Goal: Task Accomplishment & Management: Use online tool/utility

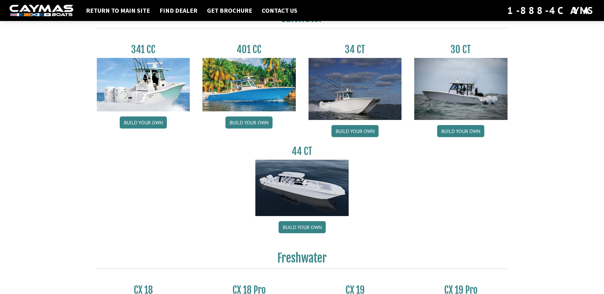
scroll to position [340, 0]
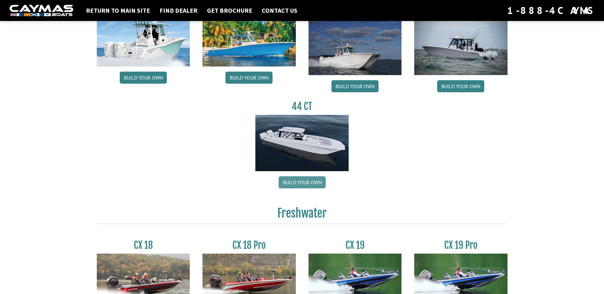
click at [313, 184] on link "Build your own" at bounding box center [301, 182] width 47 height 12
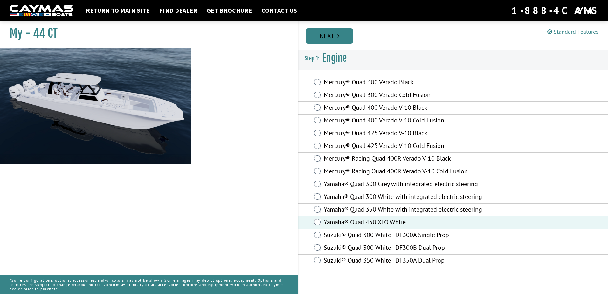
click at [334, 37] on link "Next" at bounding box center [330, 35] width 48 height 15
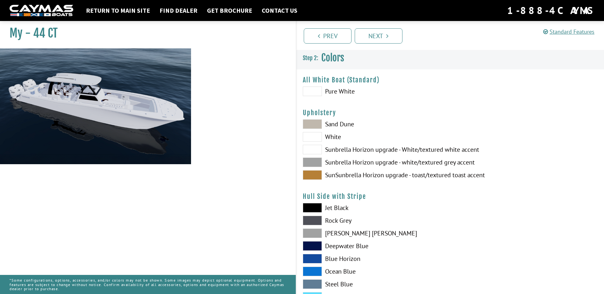
click at [312, 127] on span at bounding box center [312, 124] width 19 height 10
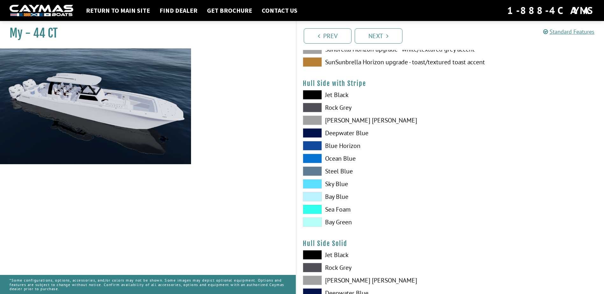
scroll to position [127, 0]
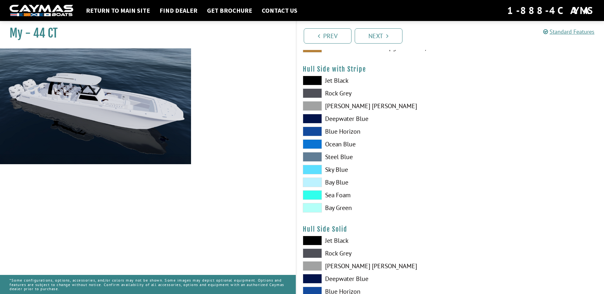
click at [334, 182] on label "Bay Blue" at bounding box center [373, 183] width 141 height 10
click at [316, 183] on span at bounding box center [312, 183] width 19 height 10
click at [315, 182] on span at bounding box center [312, 183] width 19 height 10
click at [319, 107] on span at bounding box center [312, 106] width 19 height 10
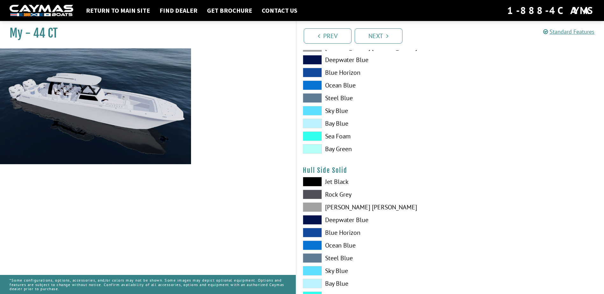
scroll to position [212, 0]
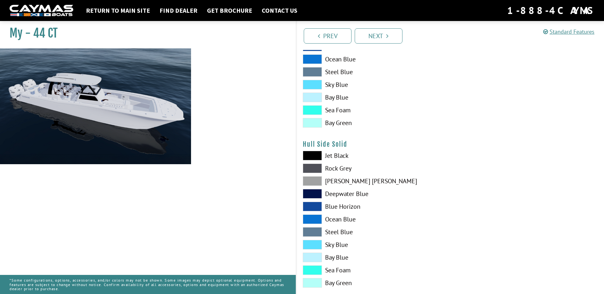
click at [320, 182] on span at bounding box center [312, 181] width 19 height 10
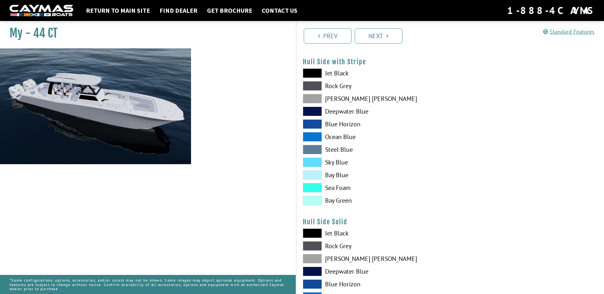
scroll to position [127, 0]
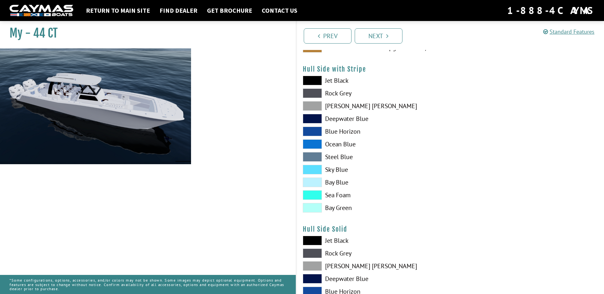
click at [321, 103] on span at bounding box center [312, 106] width 19 height 10
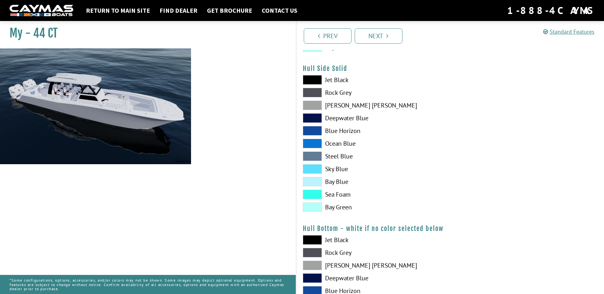
scroll to position [297, 0]
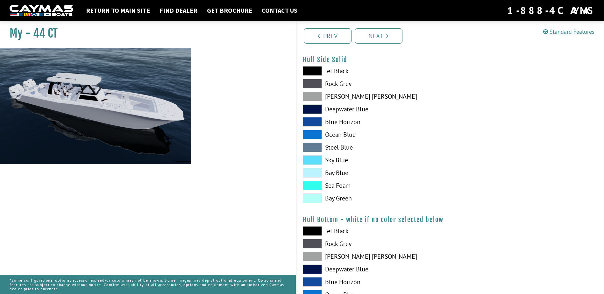
click at [314, 171] on span at bounding box center [312, 173] width 19 height 10
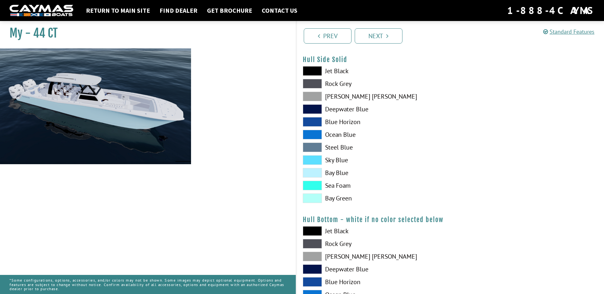
click at [321, 146] on span at bounding box center [312, 148] width 19 height 10
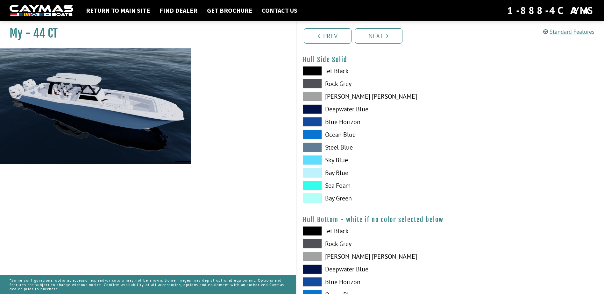
click at [317, 133] on span at bounding box center [312, 135] width 19 height 10
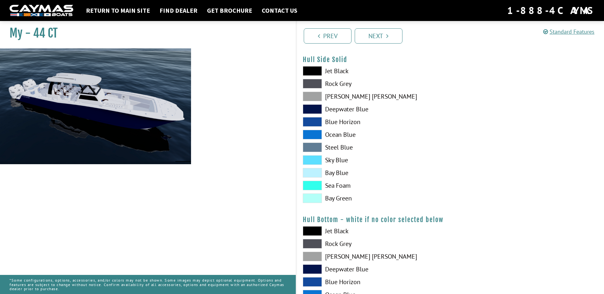
click at [317, 147] on span at bounding box center [312, 148] width 19 height 10
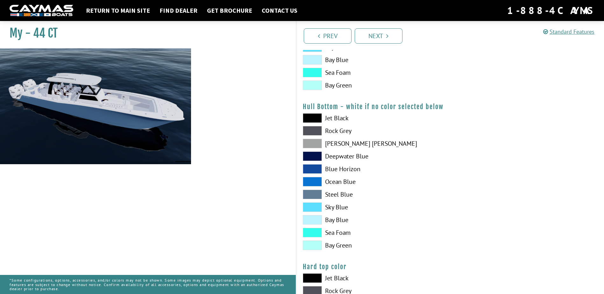
scroll to position [424, 0]
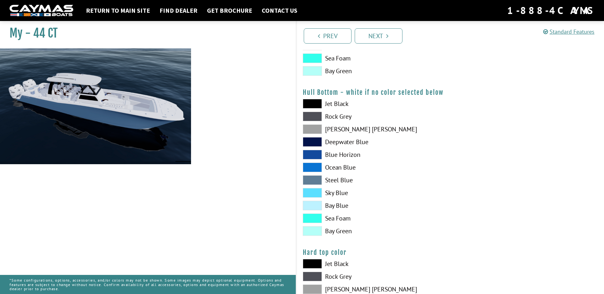
click at [317, 180] on span at bounding box center [312, 180] width 19 height 10
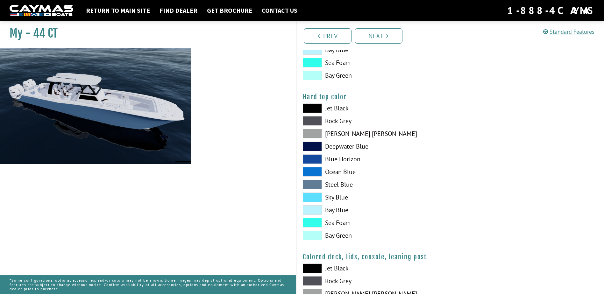
scroll to position [594, 0]
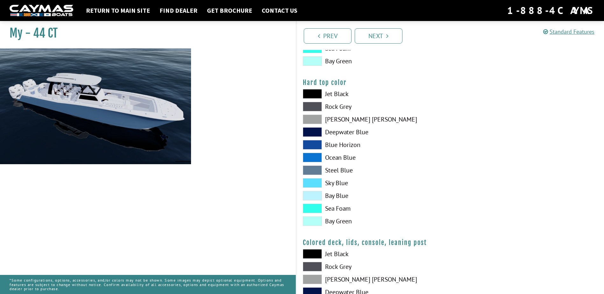
click at [313, 169] on span at bounding box center [312, 170] width 19 height 10
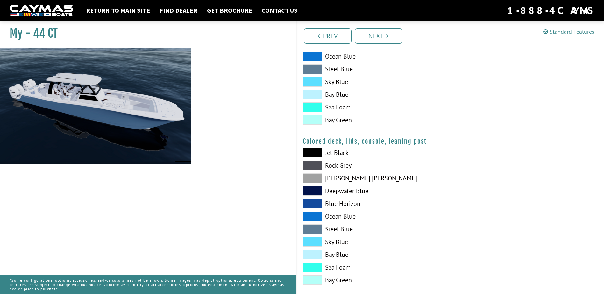
scroll to position [705, 0]
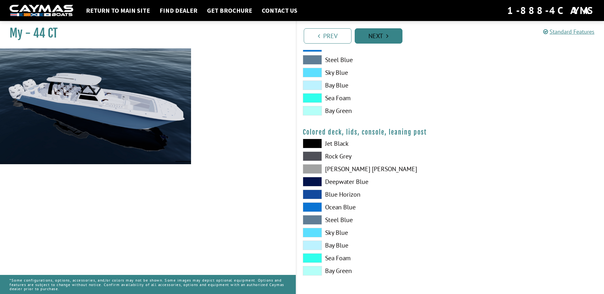
click at [395, 41] on link "Next" at bounding box center [379, 35] width 48 height 15
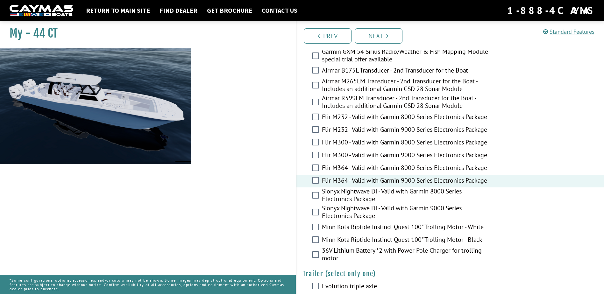
scroll to position [1251, 0]
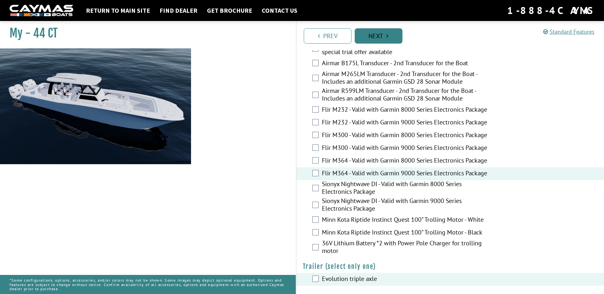
click at [376, 36] on link "Next" at bounding box center [379, 35] width 48 height 15
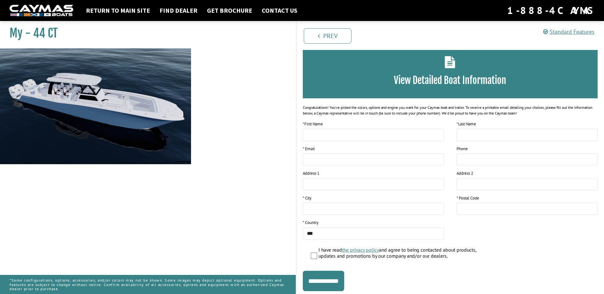
scroll to position [0, 0]
